Goal: Task Accomplishment & Management: Complete application form

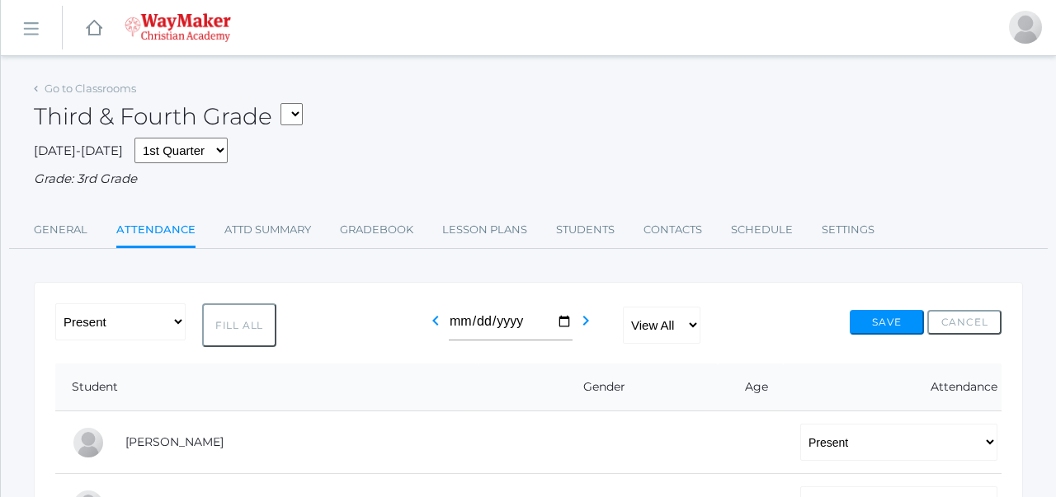
select select "P"
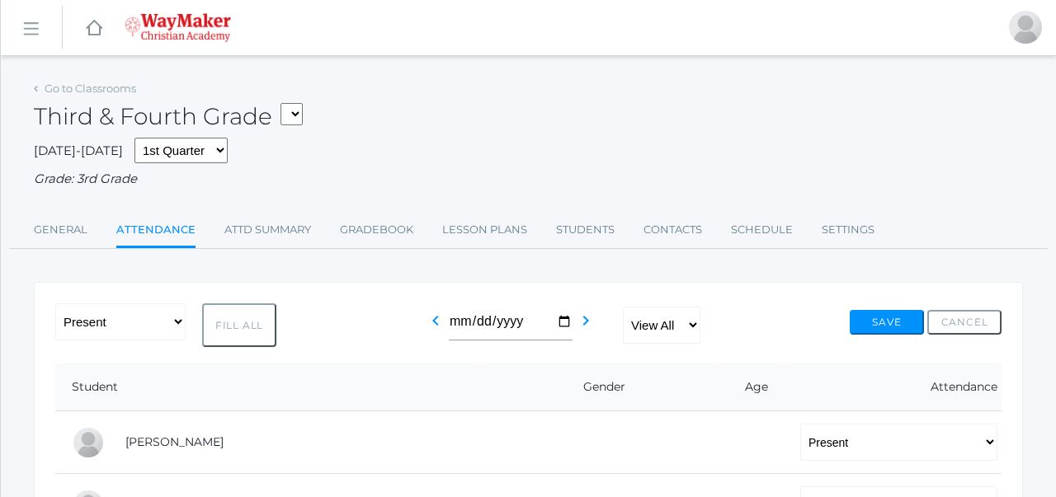
select select "P"
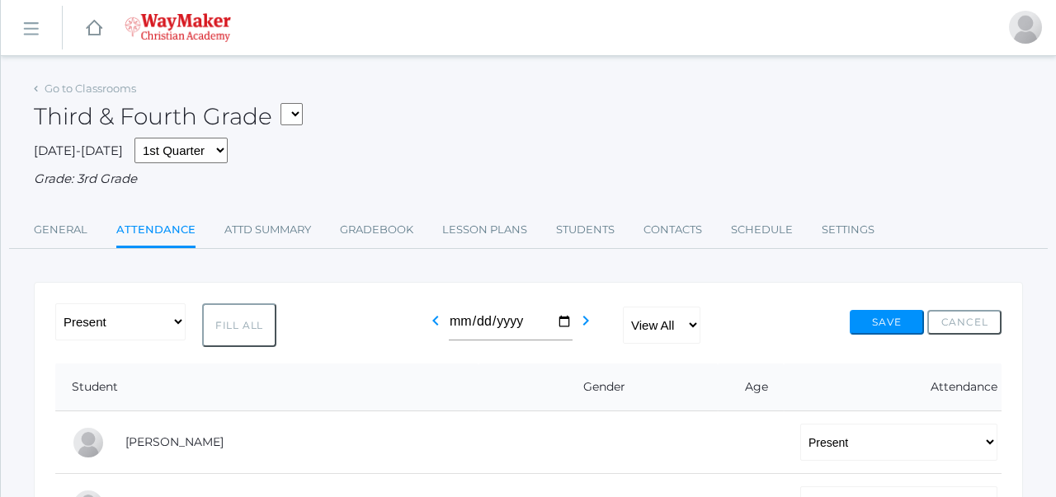
select select "P"
